Goal: Task Accomplishment & Management: Manage account settings

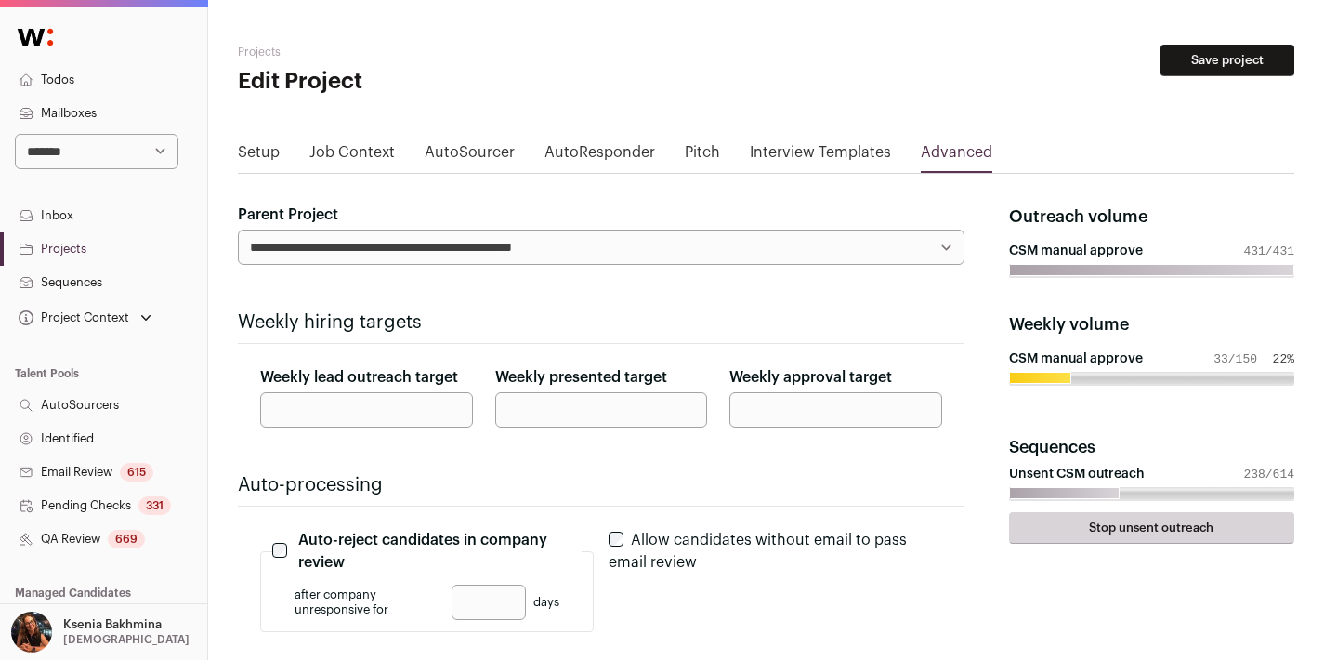
scroll to position [141, 0]
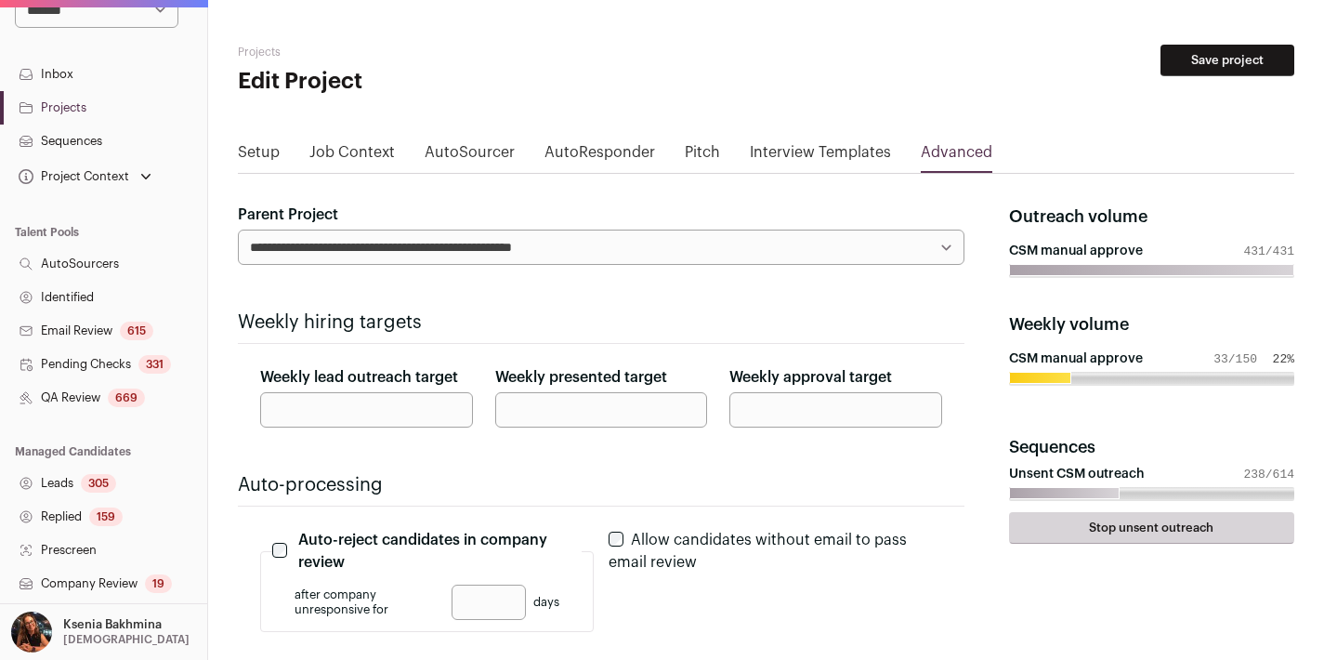
click at [55, 369] on link "Pending Checks 331" at bounding box center [103, 363] width 207 height 33
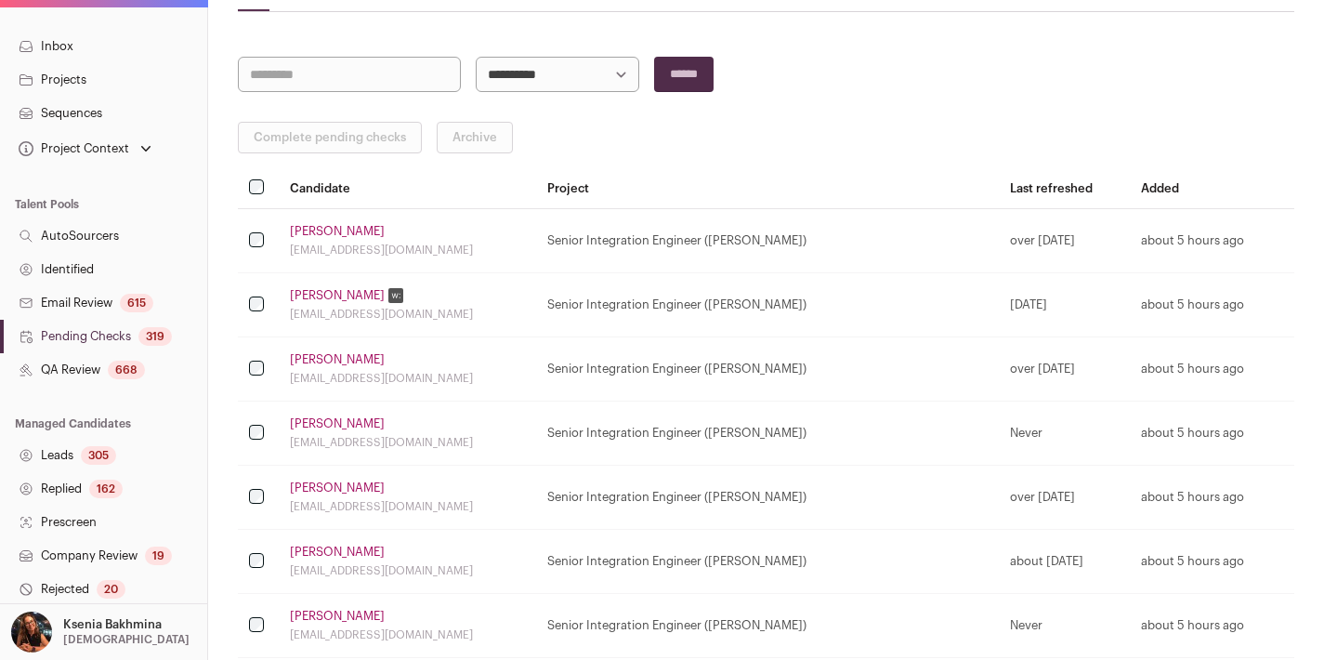
scroll to position [163, 0]
drag, startPoint x: 1078, startPoint y: 248, endPoint x: 1068, endPoint y: 252, distance: 10.0
click at [1078, 248] on td "over [DATE]" at bounding box center [1064, 240] width 131 height 64
drag, startPoint x: 974, startPoint y: 310, endPoint x: 958, endPoint y: 309, distance: 15.8
click at [999, 310] on td "[DATE]" at bounding box center [1064, 304] width 131 height 64
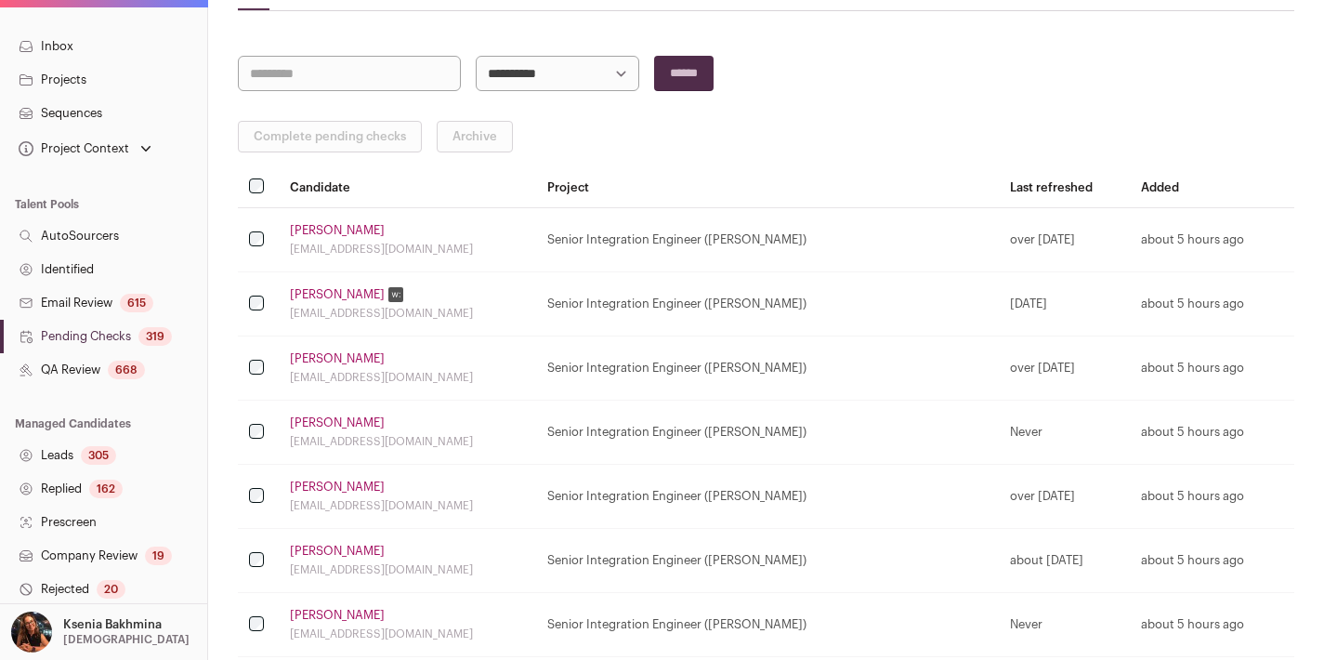
drag, startPoint x: 958, startPoint y: 306, endPoint x: 1035, endPoint y: 303, distance: 77.2
click at [1035, 303] on td "[DATE]" at bounding box center [1064, 304] width 131 height 64
click at [1036, 303] on div "[DATE]" at bounding box center [1064, 303] width 109 height 15
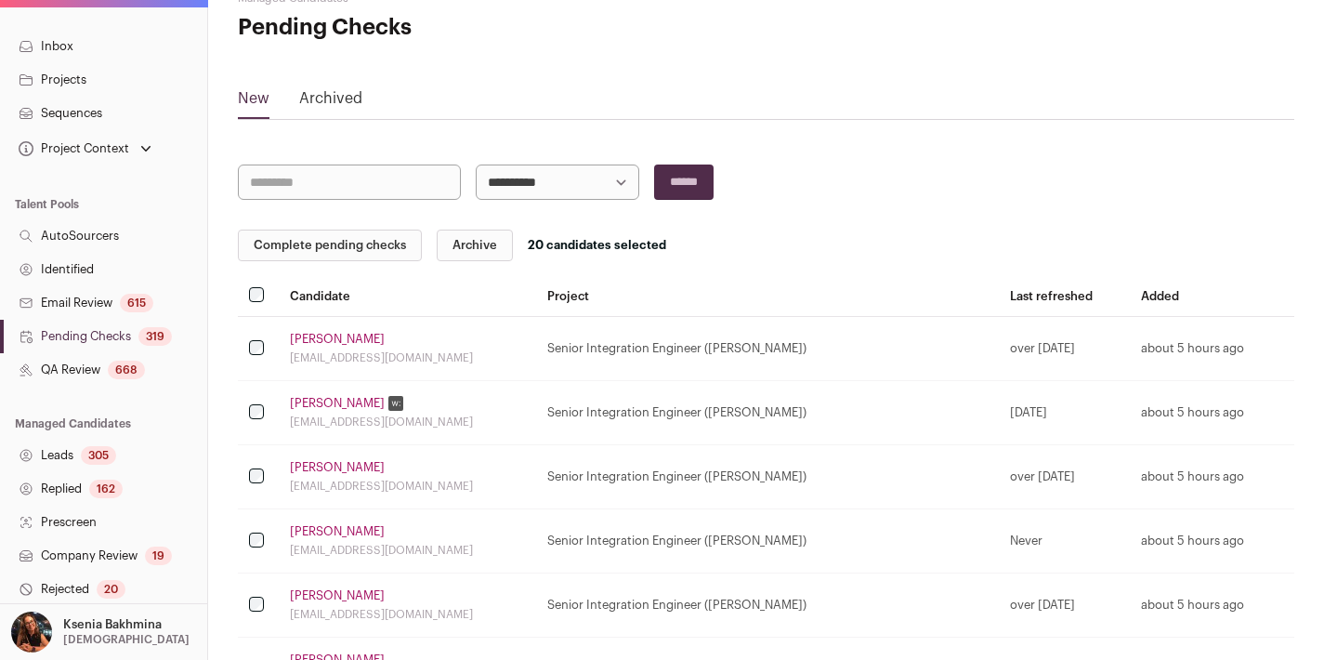
scroll to position [0, 0]
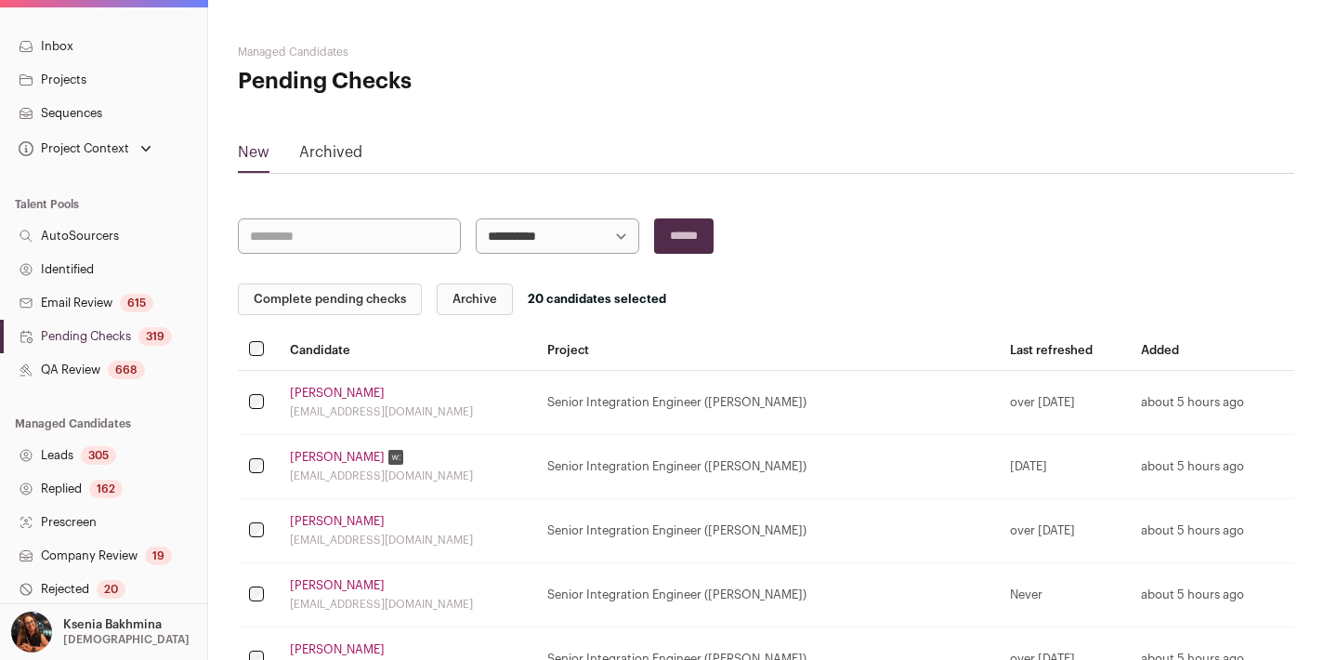
click at [255, 340] on th at bounding box center [258, 350] width 41 height 41
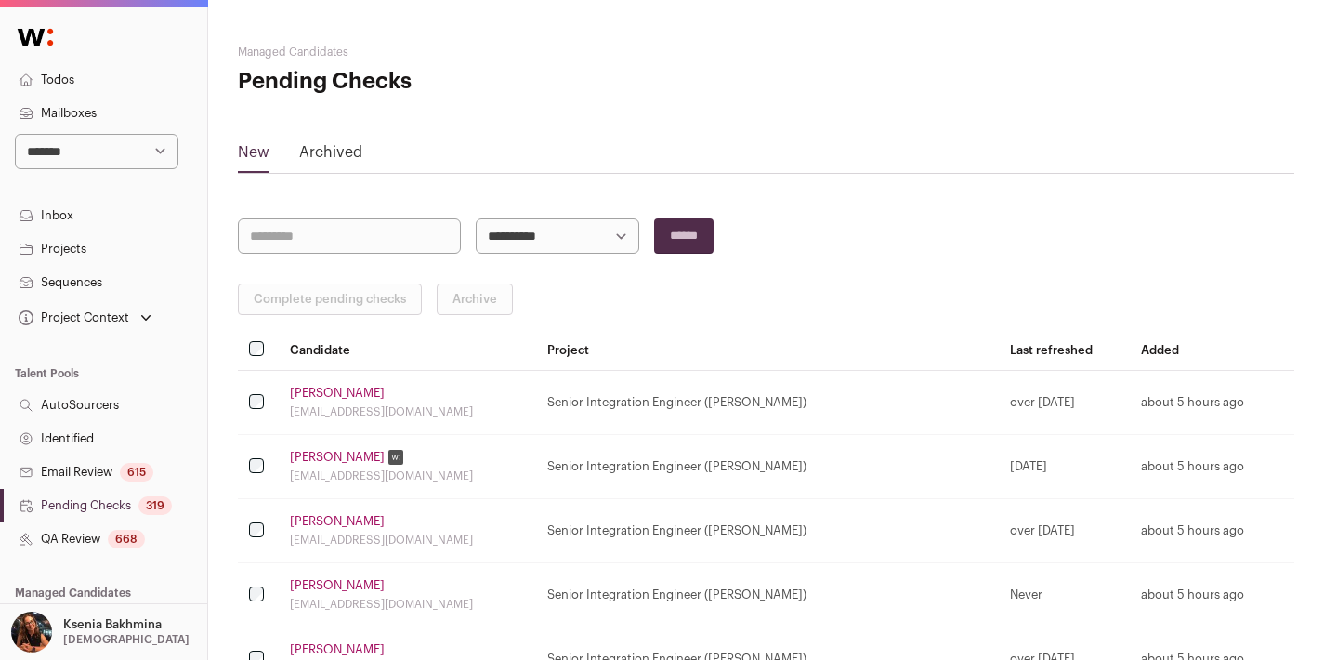
click at [64, 252] on link "Projects" at bounding box center [103, 248] width 207 height 33
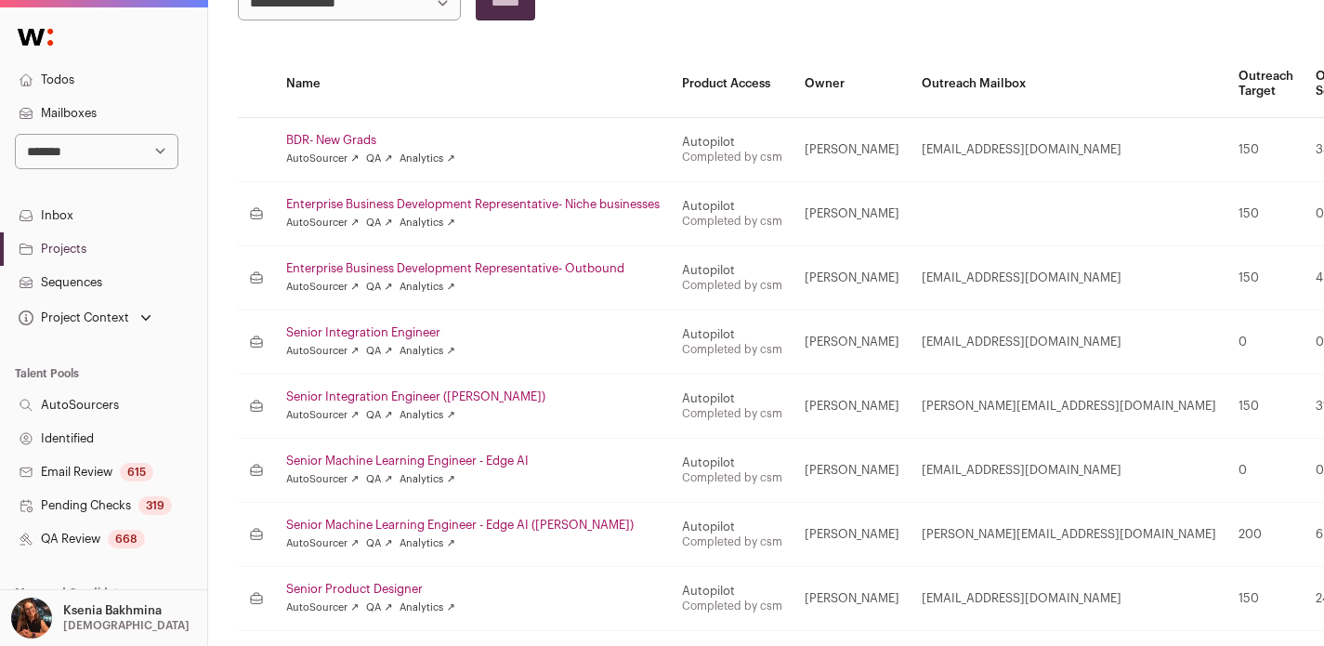
scroll to position [428, 0]
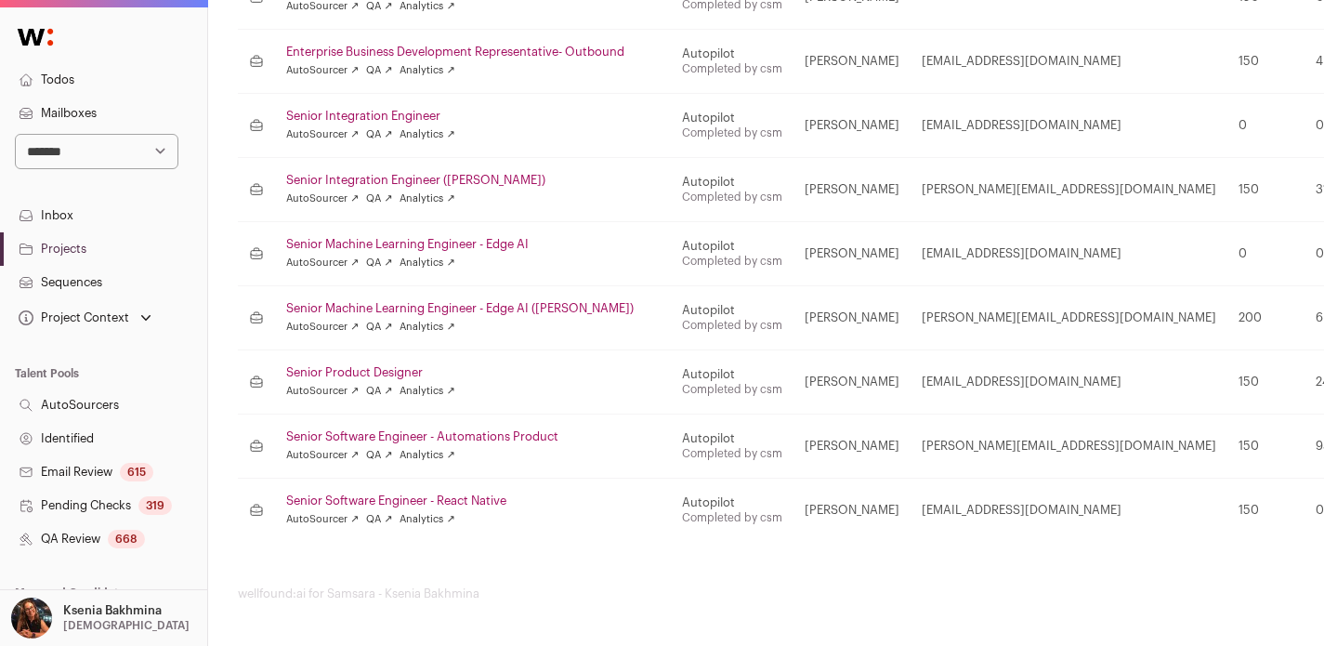
click at [388, 500] on link "Senior Software Engineer - React Native" at bounding box center [472, 500] width 373 height 15
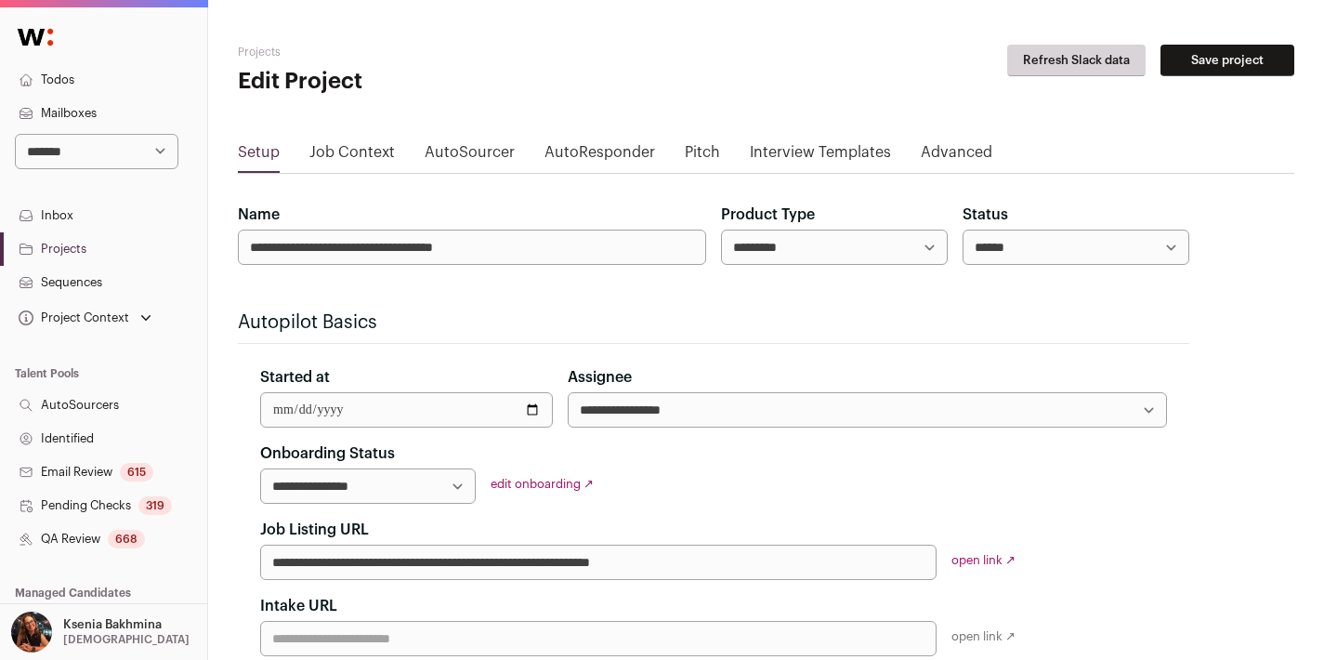
click at [982, 550] on div "**********" at bounding box center [713, 549] width 951 height 214
click at [979, 560] on link "open link ↗" at bounding box center [983, 560] width 64 height 12
click at [74, 246] on link "Projects" at bounding box center [103, 248] width 207 height 33
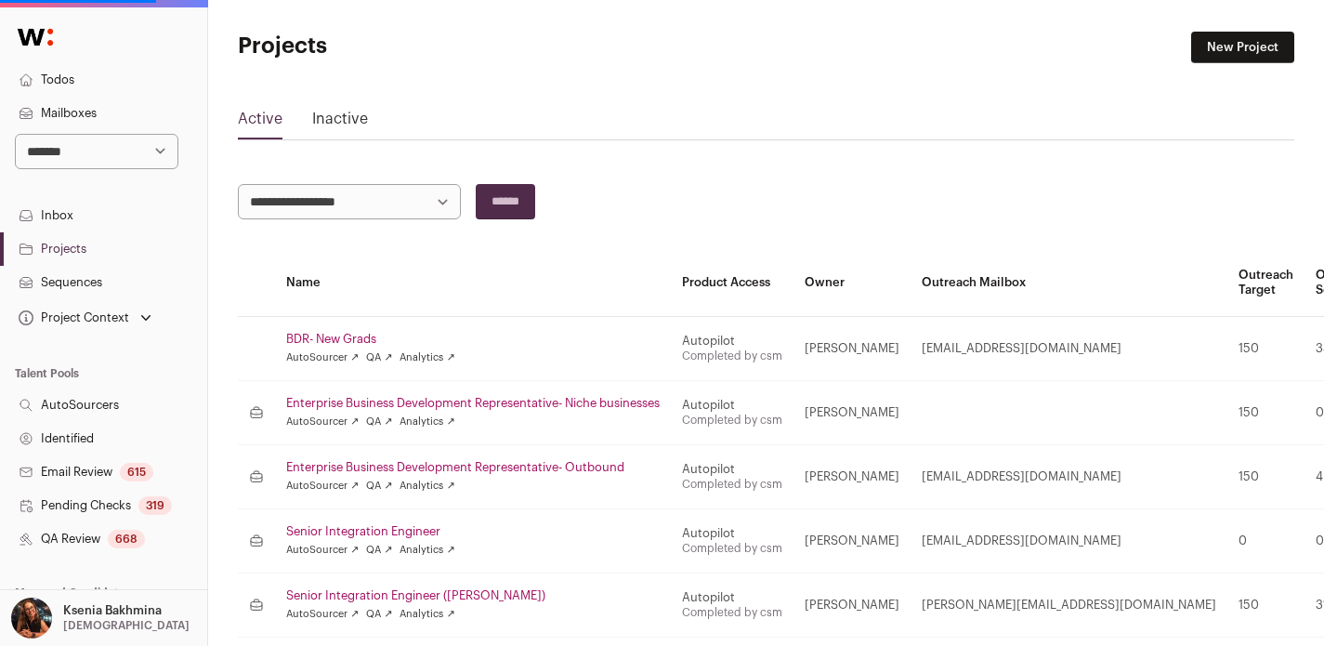
scroll to position [340, 0]
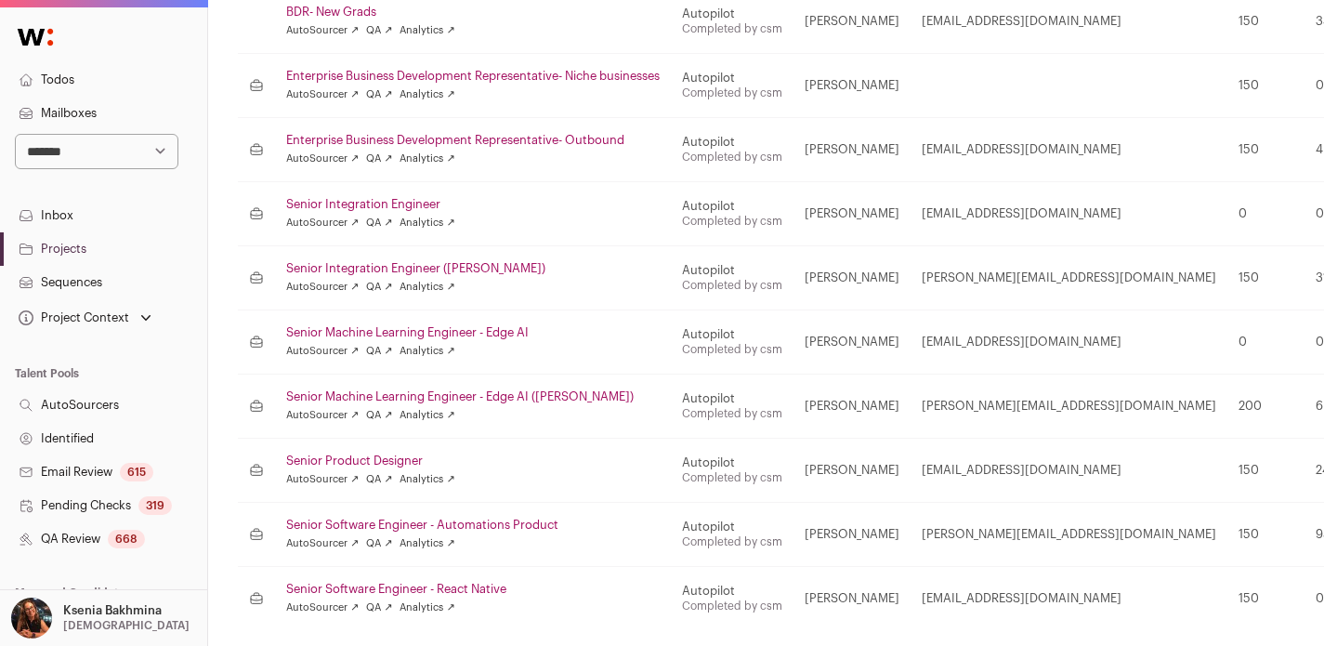
click at [407, 206] on link "Senior Integration Engineer" at bounding box center [472, 204] width 373 height 15
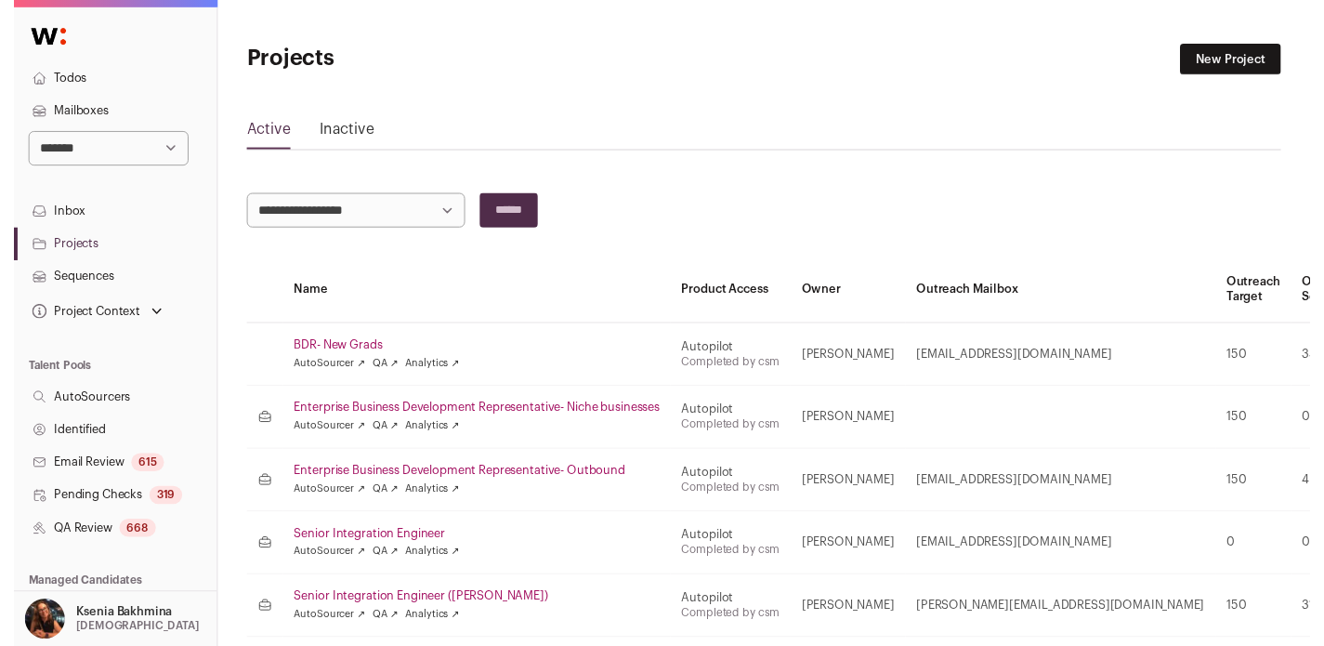
scroll to position [340, 0]
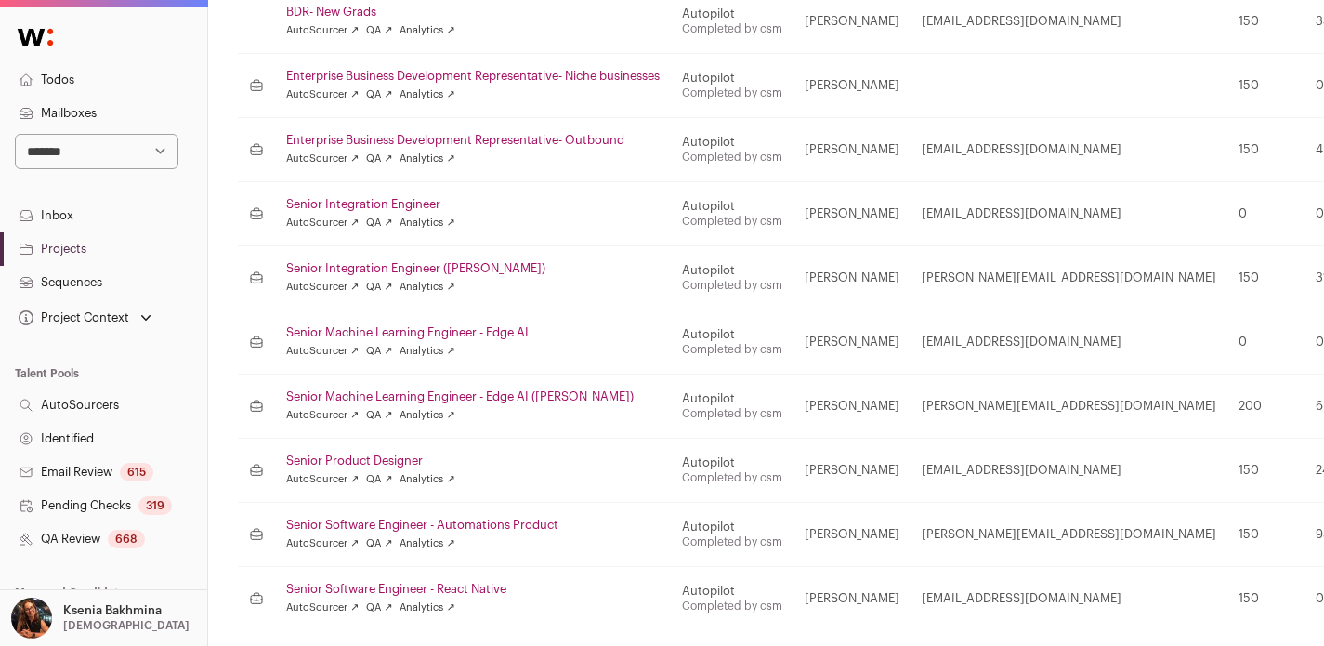
click at [346, 274] on link "Senior Integration Engineer ([PERSON_NAME])" at bounding box center [472, 268] width 373 height 15
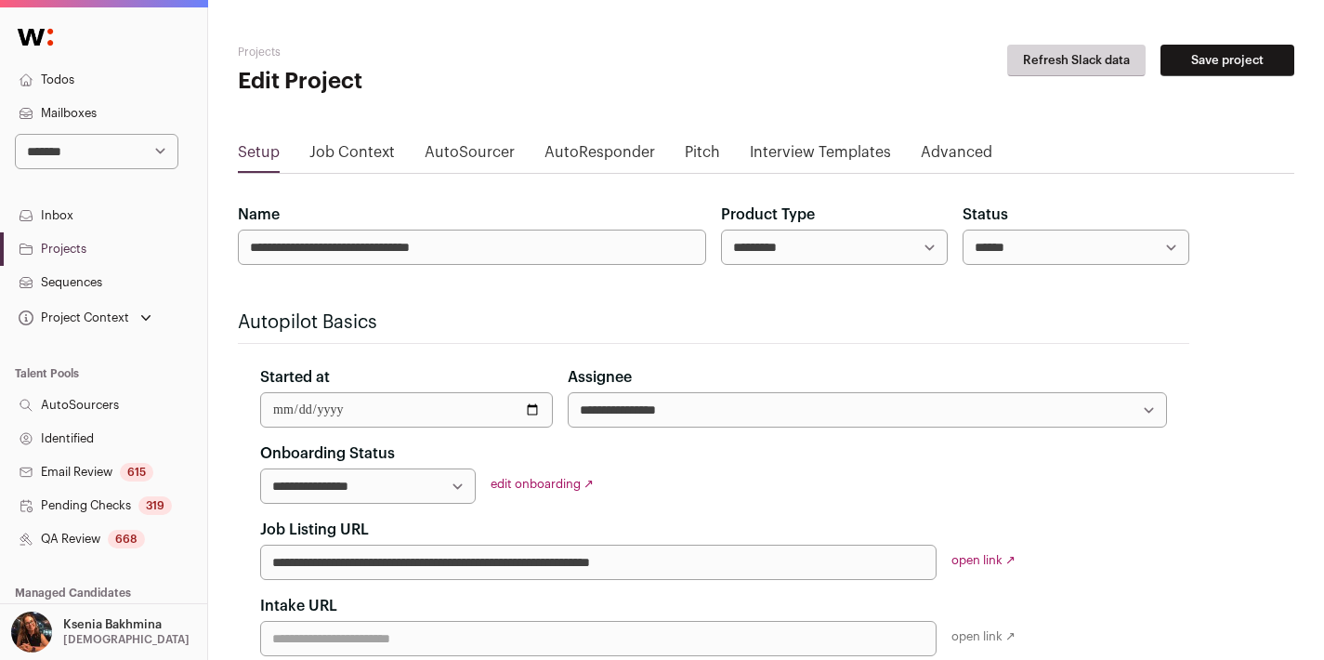
click at [921, 151] on link "Advanced" at bounding box center [957, 156] width 72 height 30
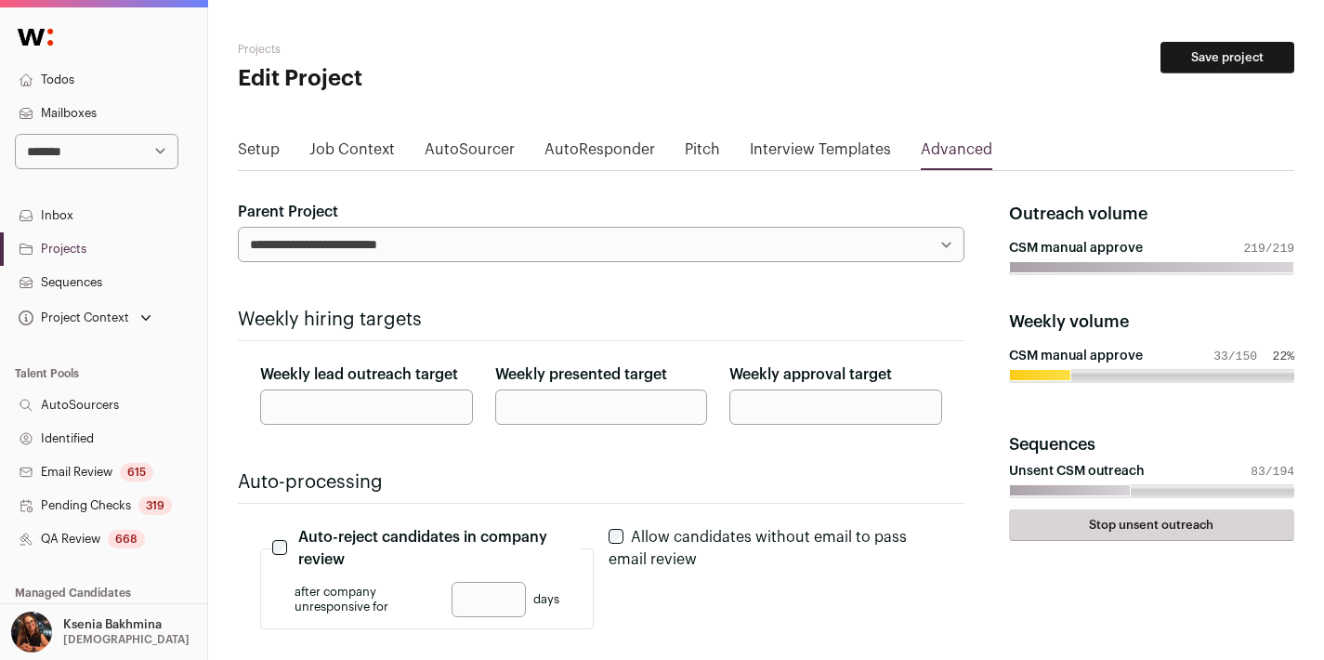
scroll to position [4, 0]
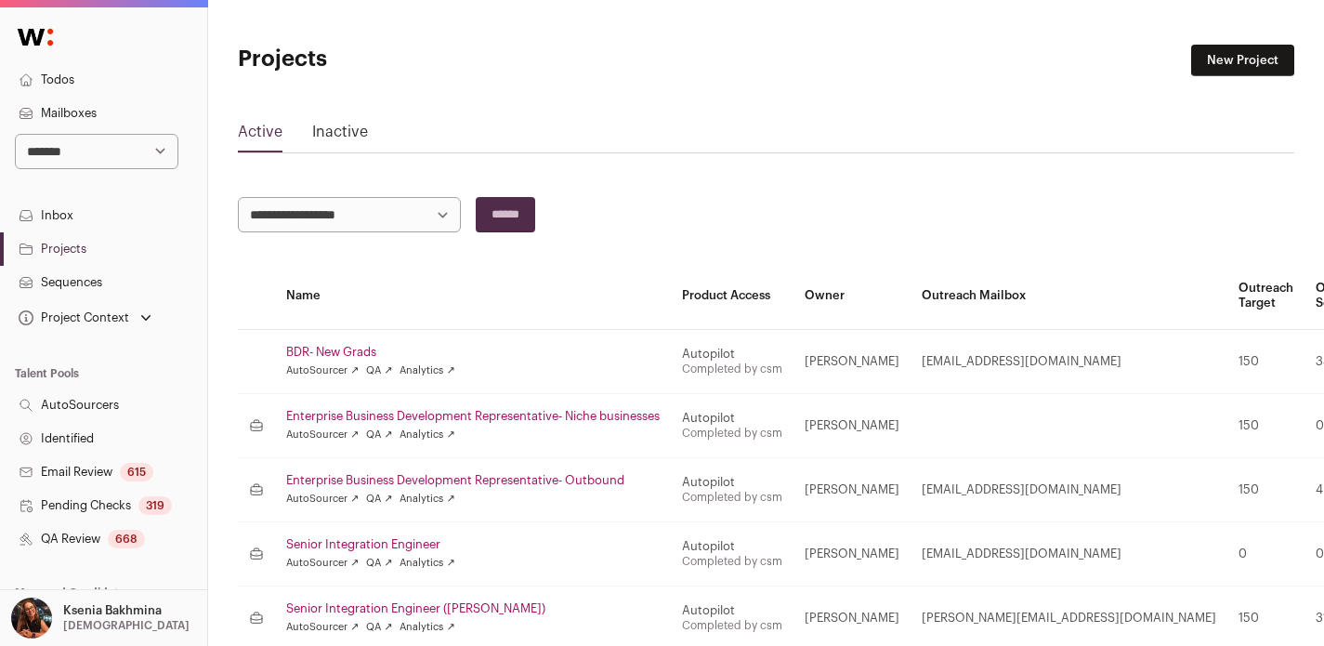
click at [322, 354] on link "BDR- New Grads" at bounding box center [472, 352] width 373 height 15
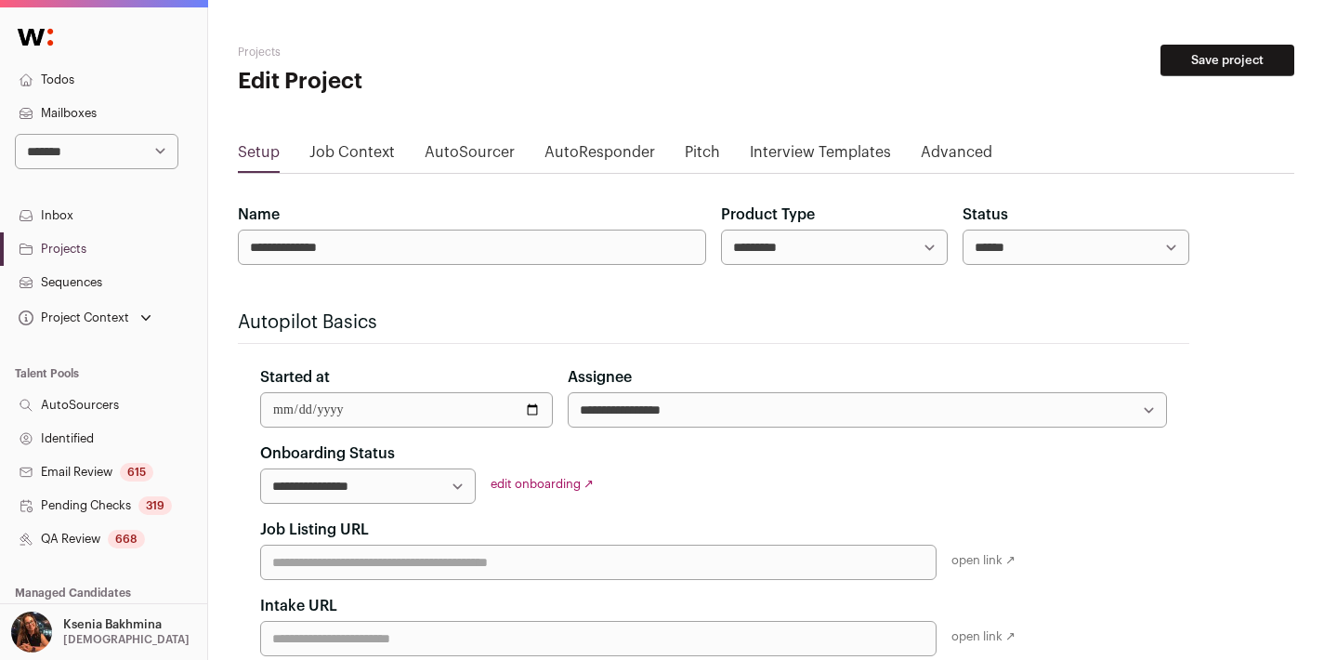
drag, startPoint x: 245, startPoint y: 246, endPoint x: 386, endPoint y: 247, distance: 141.2
click at [386, 247] on input "**********" at bounding box center [472, 246] width 468 height 35
click at [948, 148] on link "Advanced" at bounding box center [957, 156] width 72 height 30
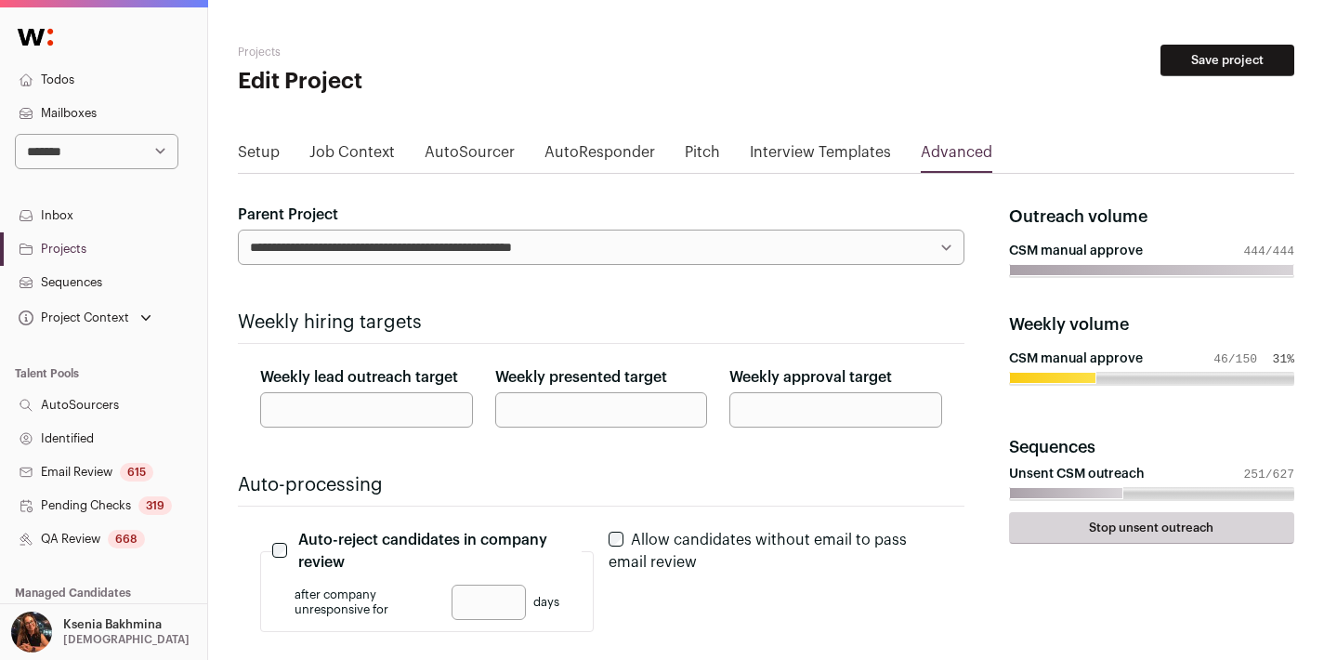
click at [645, 243] on select "**********" at bounding box center [601, 246] width 726 height 35
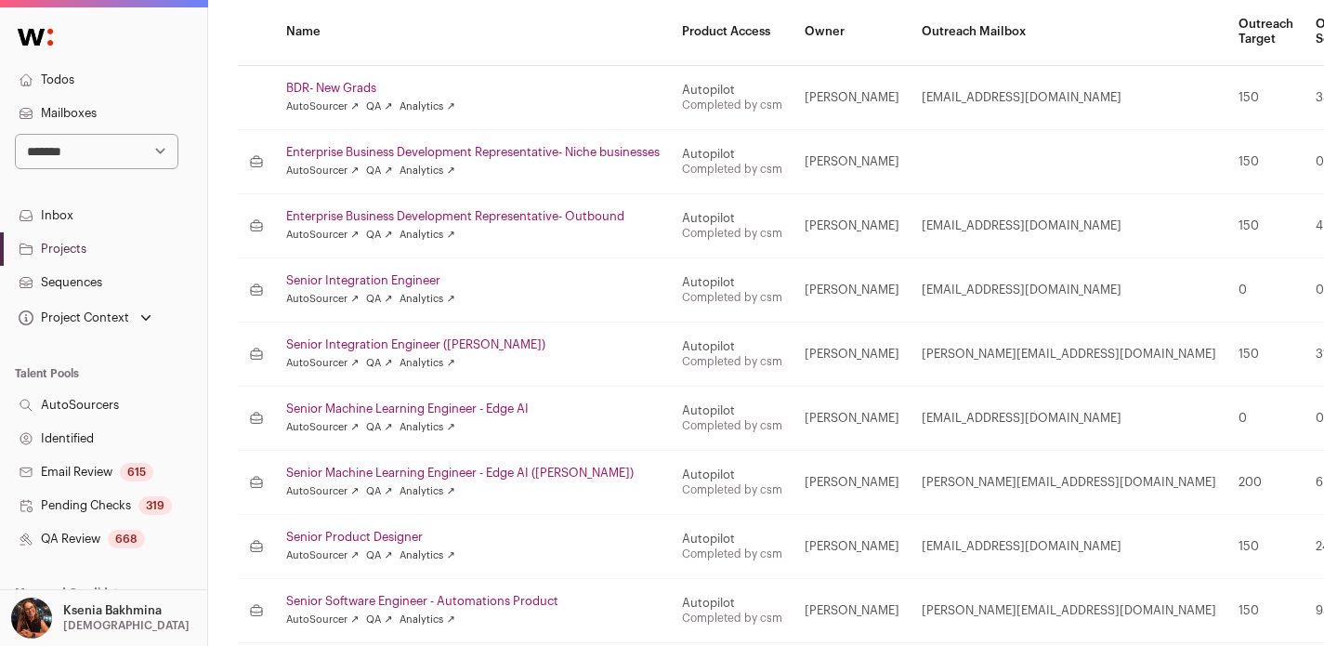
scroll to position [278, 0]
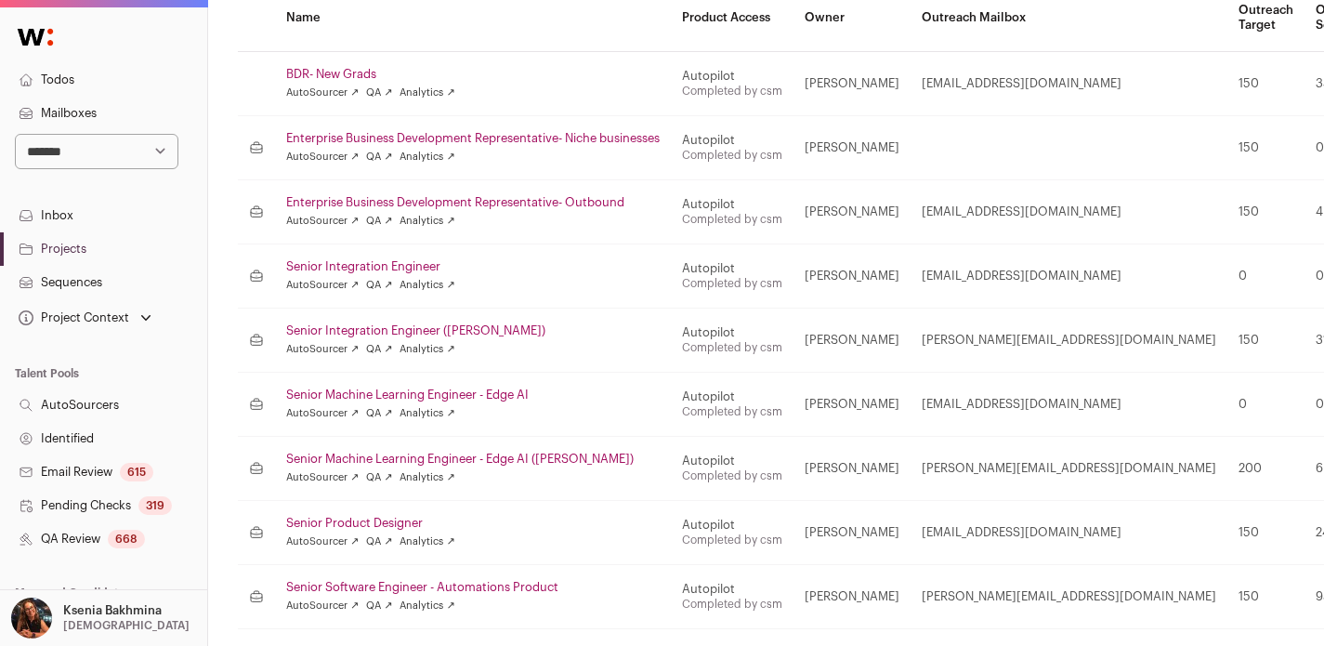
click at [348, 396] on link "Senior Machine Learning Engineer - Edge AI" at bounding box center [472, 394] width 373 height 15
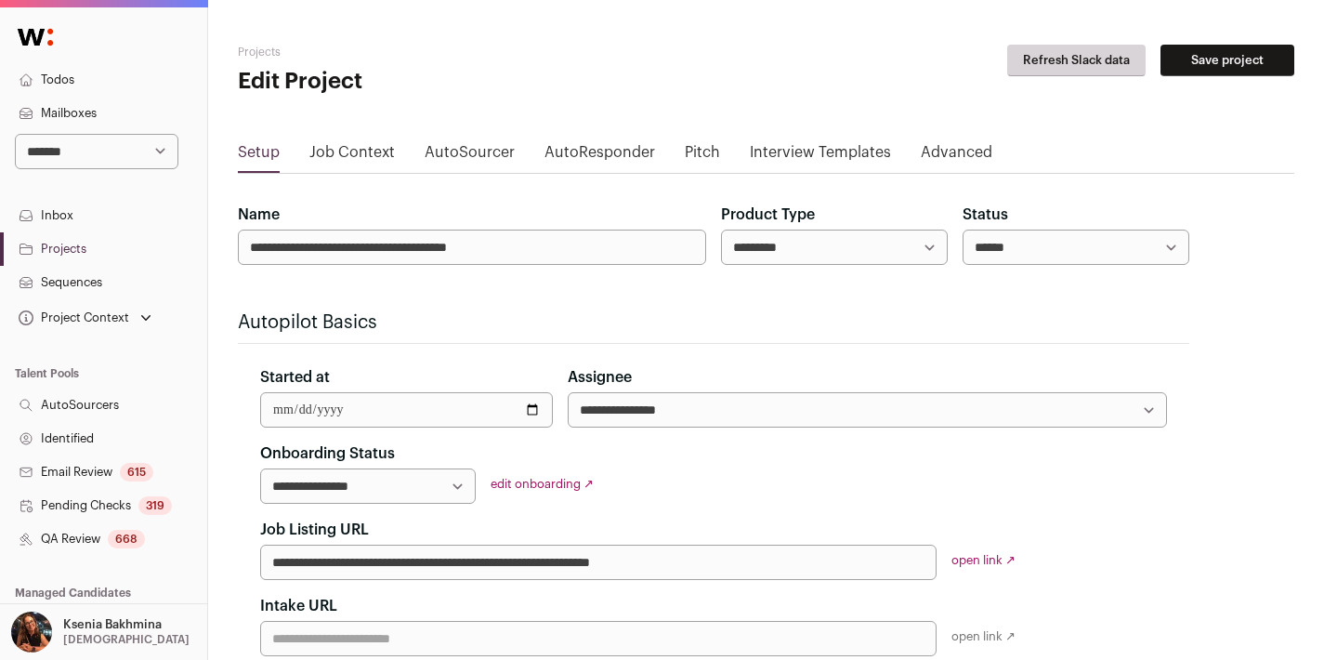
click at [356, 159] on link "Job Context" at bounding box center [351, 156] width 85 height 30
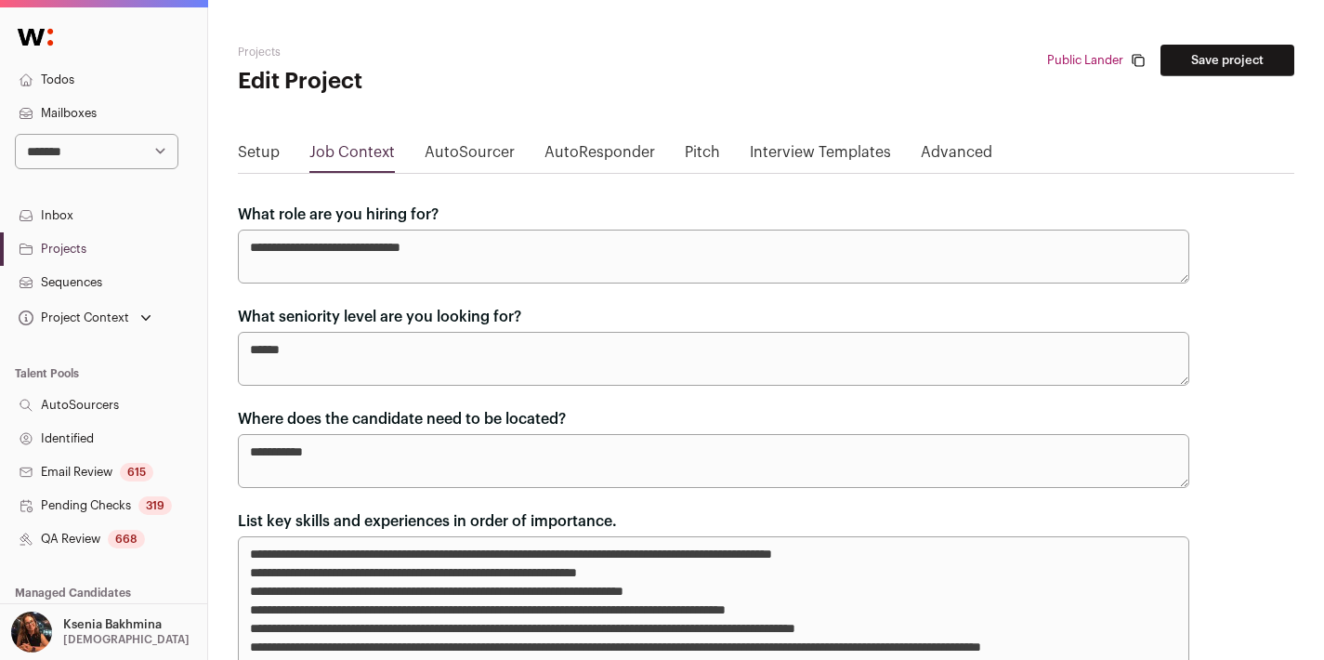
click at [270, 149] on link "Setup" at bounding box center [259, 156] width 42 height 30
